Goal: Task Accomplishment & Management: Manage account settings

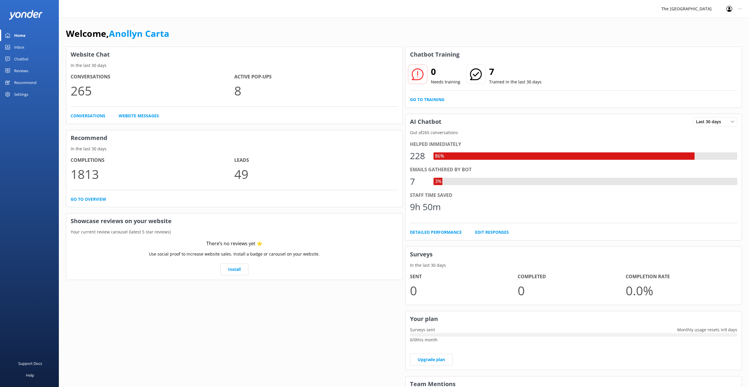
click at [24, 46] on div "Inbox" at bounding box center [19, 47] width 10 height 12
